Goal: Check status: Check status

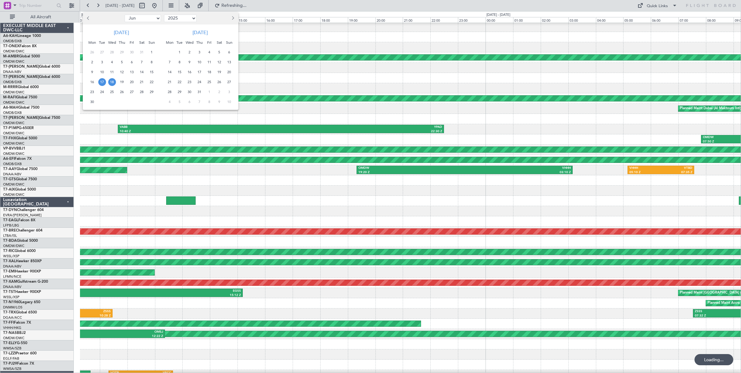
select select "6"
select select "2025"
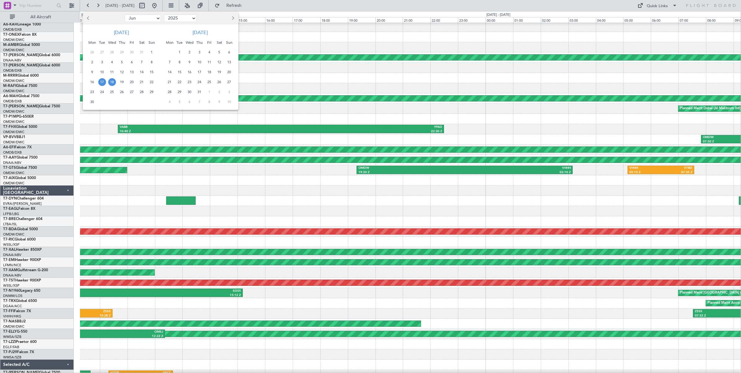
click at [155, 19] on select "Jan Feb Mar Apr May Jun [DATE] Aug Sep Oct Nov Dec" at bounding box center [143, 18] width 36 height 7
select select "8"
click at [125, 15] on select "Jan Feb Mar Apr May Jun [DATE] Aug Sep Oct Nov Dec" at bounding box center [143, 18] width 36 height 7
click at [91, 92] on span "25" at bounding box center [92, 92] width 8 height 8
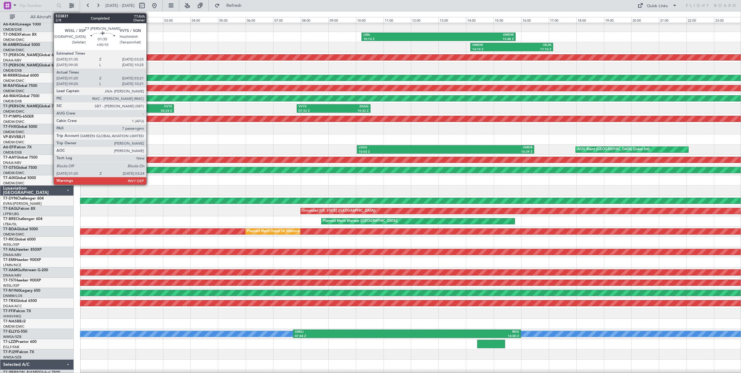
click at [149, 108] on div "VVTS" at bounding box center [158, 107] width 27 height 4
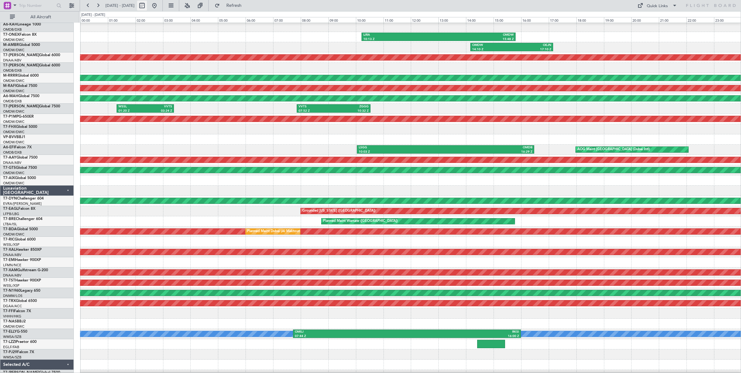
click at [147, 8] on button at bounding box center [142, 6] width 10 height 10
select select "8"
select select "2025"
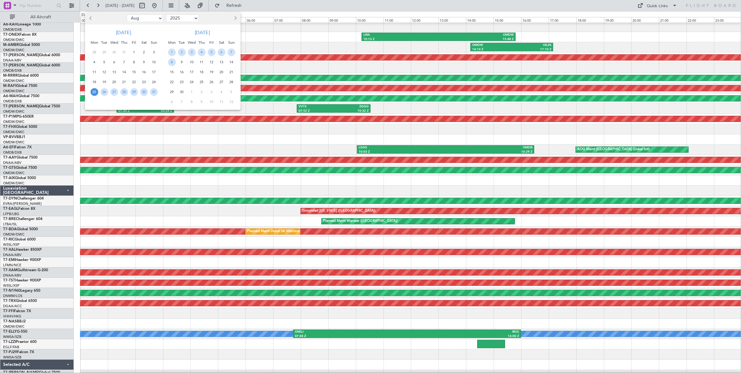
click at [153, 18] on select "Jan Feb Mar Apr May Jun [DATE] Aug Sep Oct Nov Dec" at bounding box center [145, 18] width 36 height 7
select select "7"
click at [127, 15] on select "Jan Feb Mar Apr May Jun [DATE] Aug Sep Oct Nov Dec" at bounding box center [145, 18] width 36 height 7
click at [143, 82] on span "26" at bounding box center [144, 82] width 8 height 8
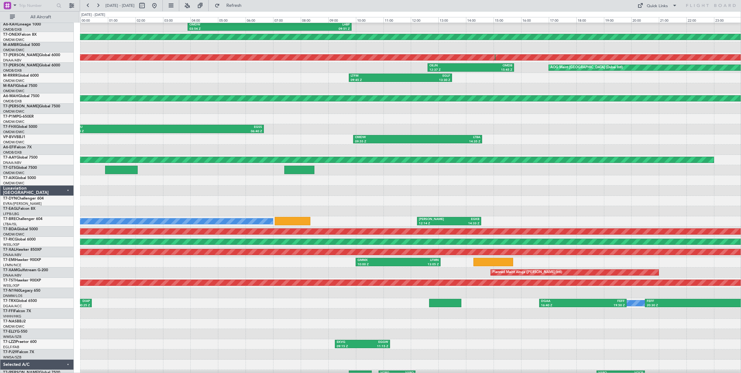
scroll to position [0, 0]
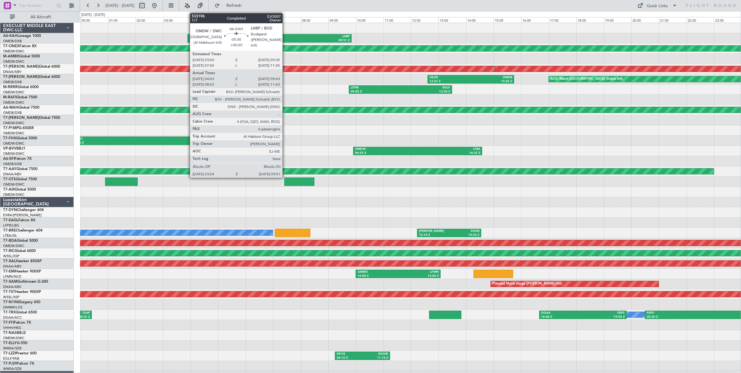
click at [286, 38] on div "LHBP" at bounding box center [310, 36] width 80 height 4
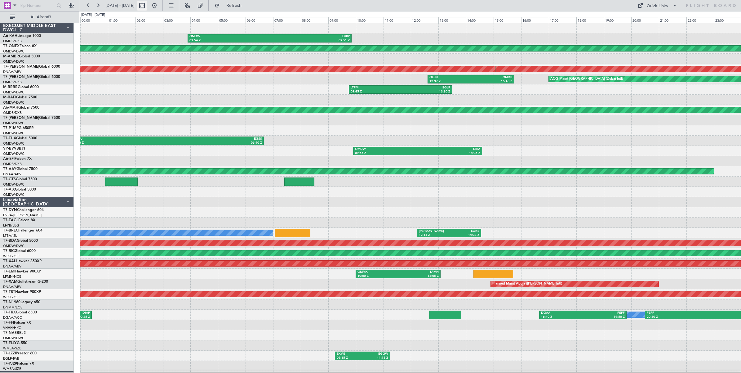
click at [147, 8] on button at bounding box center [142, 6] width 10 height 10
select select "7"
select select "2025"
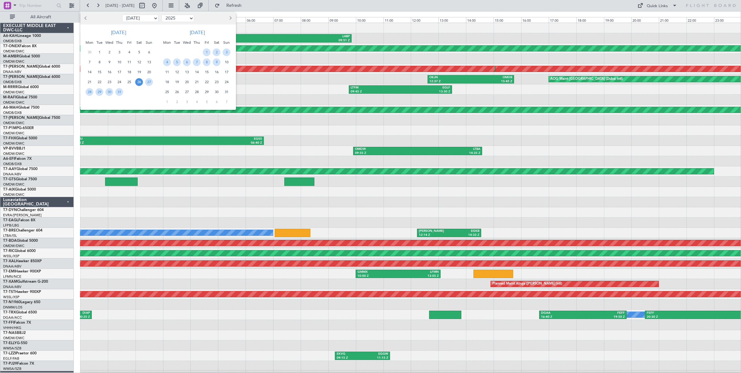
drag, startPoint x: 142, startPoint y: 19, endPoint x: 140, endPoint y: 22, distance: 3.6
click at [142, 19] on select "Jan Feb Mar Apr May Jun [DATE] Aug Sep Oct Nov Dec" at bounding box center [140, 18] width 36 height 7
select select "8"
click at [122, 15] on select "Jan Feb Mar Apr May Jun [DATE] Aug Sep Oct Nov Dec" at bounding box center [140, 18] width 36 height 7
click at [109, 83] on span "20" at bounding box center [109, 82] width 8 height 8
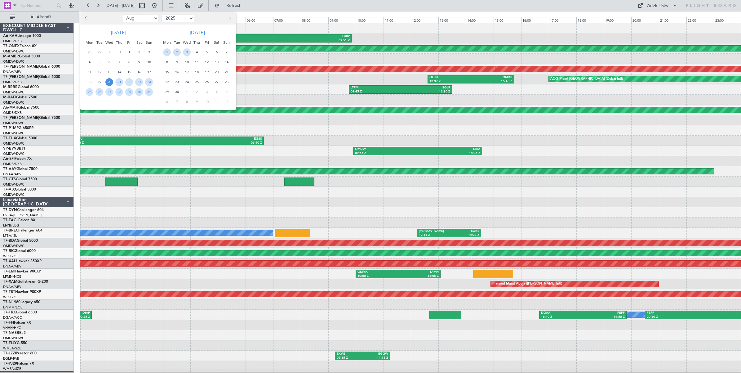
click at [109, 83] on span "20" at bounding box center [109, 82] width 8 height 8
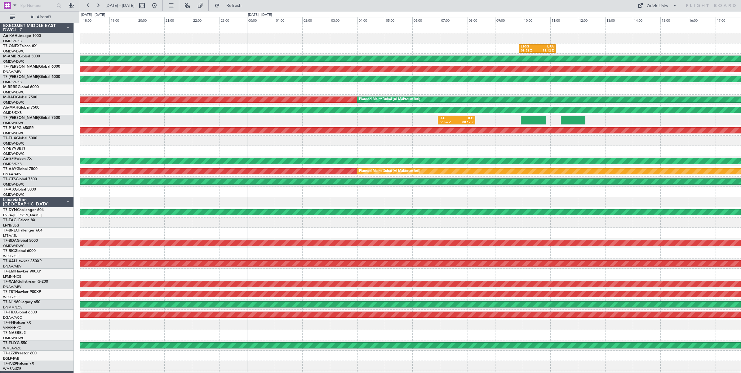
click at [84, 95] on div "LHBP 11:02 Z HEAL 14:20 Z LSGG 09:53 Z LIRA 11:12 Z Planned Maint [GEOGRAPHIC_D…" at bounding box center [410, 207] width 661 height 368
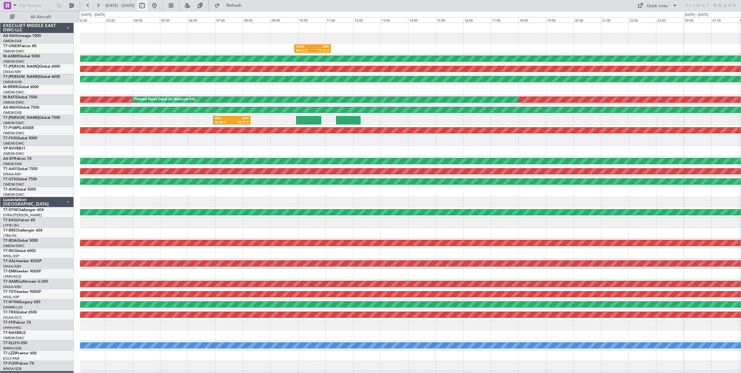
click at [147, 7] on button at bounding box center [142, 6] width 10 height 10
select select "8"
select select "2025"
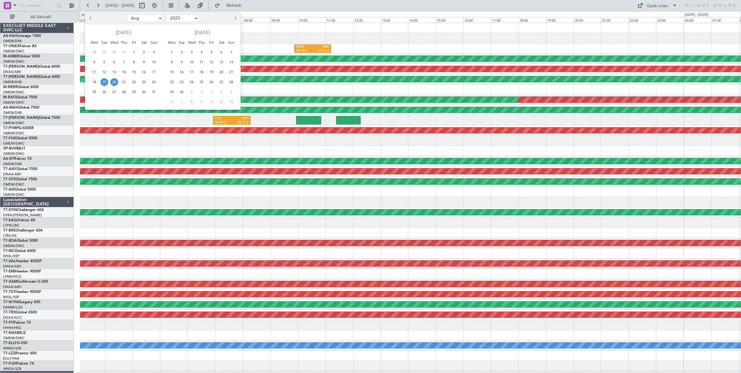
click at [91, 17] on span "Previous month" at bounding box center [91, 18] width 4 height 4
click at [234, 19] on span "Next month" at bounding box center [235, 18] width 4 height 4
select select "8"
click at [163, 141] on div at bounding box center [370, 186] width 741 height 373
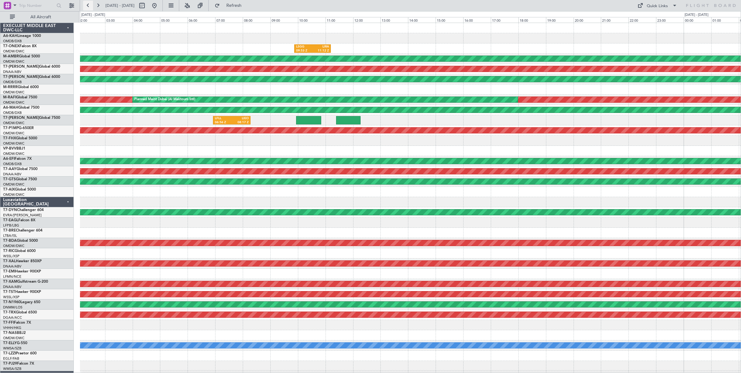
click at [88, 6] on button at bounding box center [88, 6] width 10 height 10
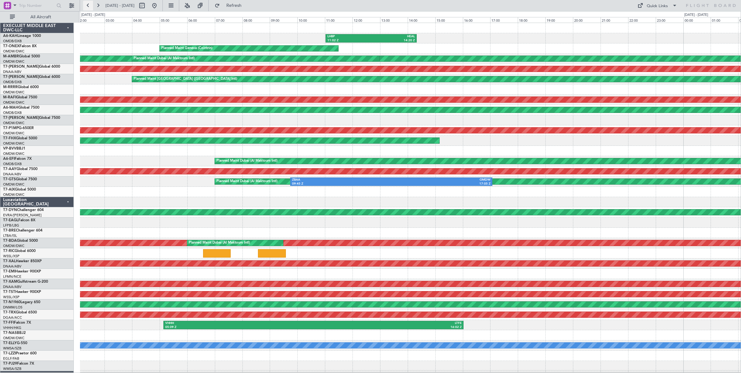
click at [88, 6] on button at bounding box center [88, 6] width 10 height 10
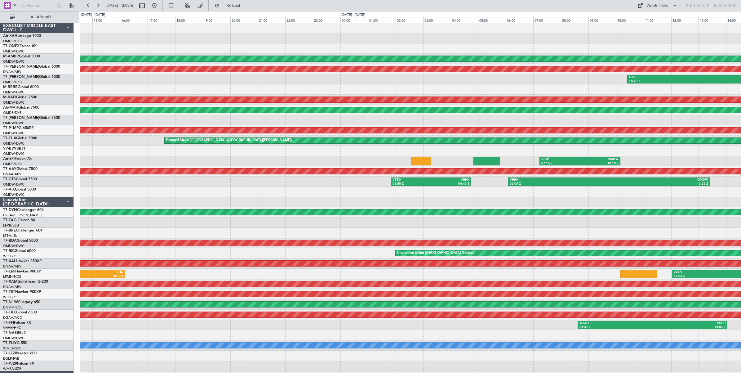
click at [610, 43] on div "Planned Maint Dubai (Al Maktoum Intl) Unplanned Maint [GEOGRAPHIC_DATA] (Al Mak…" at bounding box center [410, 207] width 661 height 368
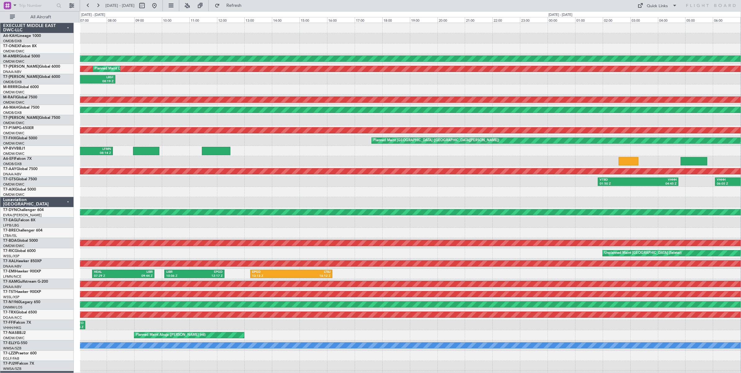
click at [464, 42] on div at bounding box center [410, 38] width 661 height 10
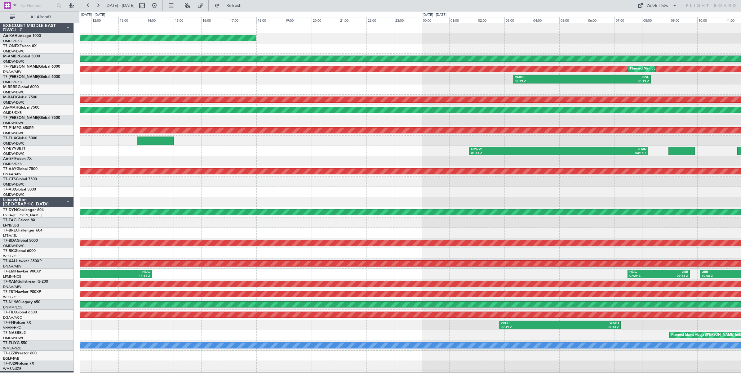
click at [440, 45] on div at bounding box center [410, 48] width 661 height 10
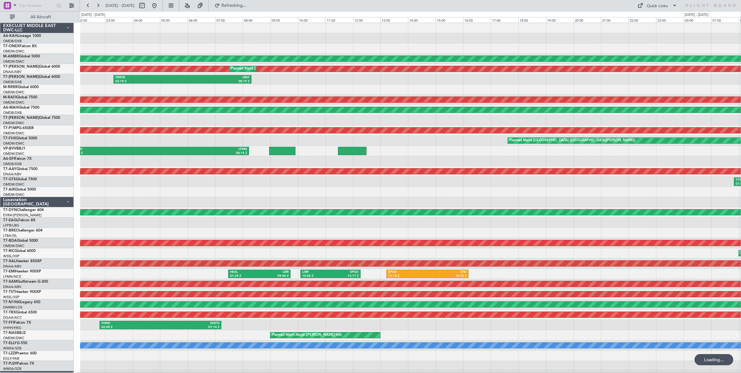
click at [133, 47] on div at bounding box center [410, 48] width 661 height 10
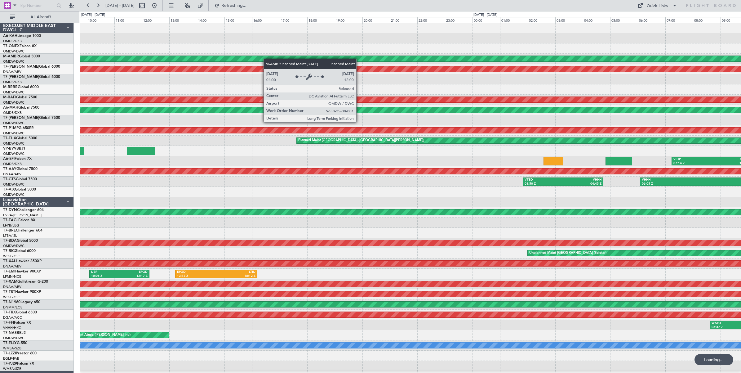
click at [121, 69] on div "Planned Maint Dubai (Al Maktoum Intl) Unplanned Maint [GEOGRAPHIC_DATA] (Al Mak…" at bounding box center [410, 207] width 661 height 368
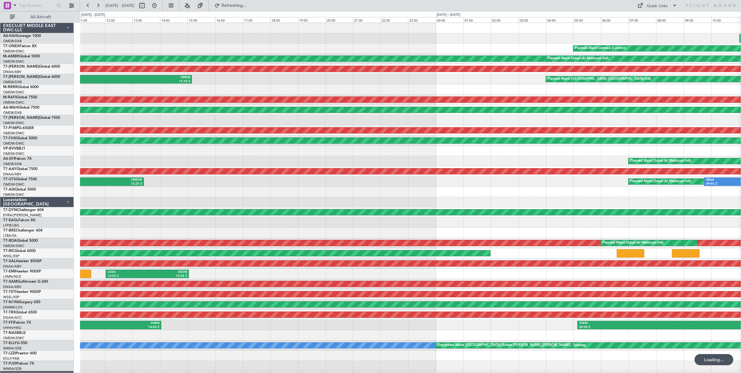
click at [168, 53] on div "LHBP 11:02 Z HEAL 14:20 Z Planned Maint Geneva ([GEOGRAPHIC_DATA]) Planned Main…" at bounding box center [410, 207] width 661 height 368
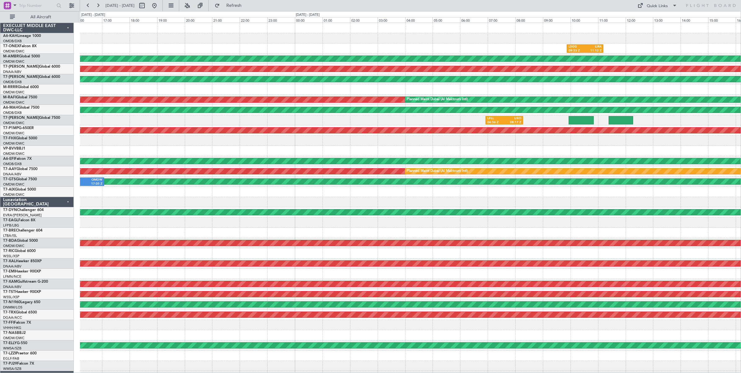
click at [176, 55] on div "LHBP 11:02 Z HEAL 14:20 Z LSGG 09:53 Z LIRA 11:12 Z Planned Maint Geneva ([GEOG…" at bounding box center [410, 207] width 661 height 368
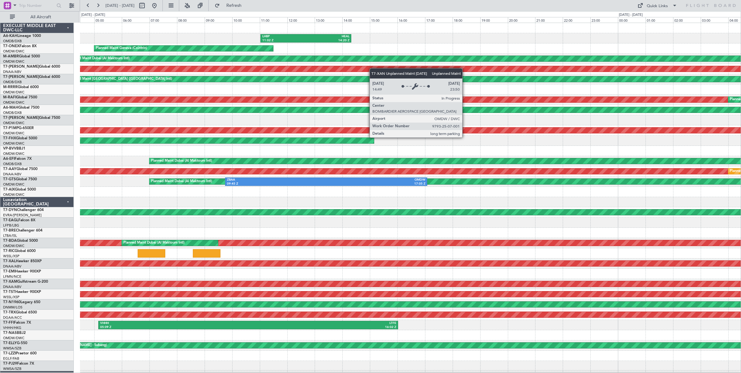
click at [571, 78] on div "LHBP 11:02 Z HEAL 14:20 Z Planned Maint Geneva ([GEOGRAPHIC_DATA]) LSGG 09:53 Z…" at bounding box center [410, 207] width 661 height 368
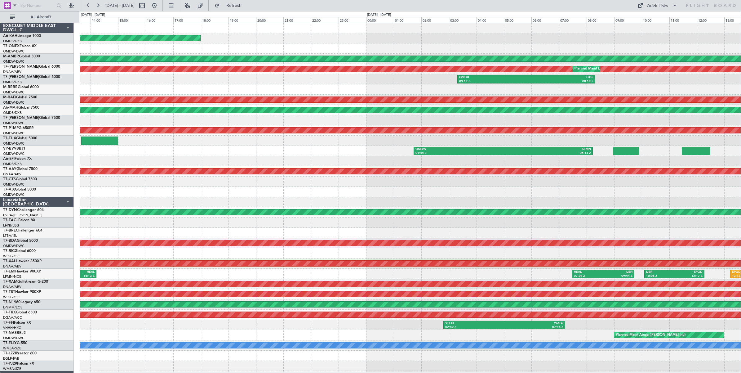
click at [467, 50] on div "Unplanned Maint Budapest ([PERSON_NAME] Intl) Planned Maint [GEOGRAPHIC_DATA] (…" at bounding box center [410, 207] width 661 height 368
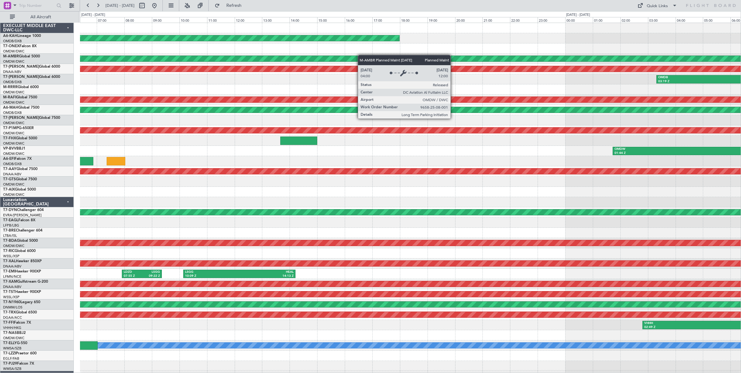
click at [361, 55] on div "Unplanned Maint Budapest ([PERSON_NAME] Intl) Planned Maint [GEOGRAPHIC_DATA] (…" at bounding box center [410, 207] width 661 height 368
